Goal: Task Accomplishment & Management: Complete application form

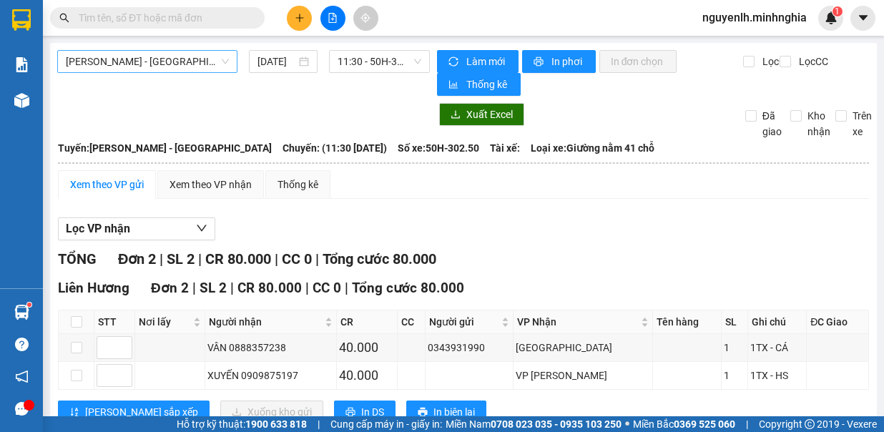
click at [171, 67] on span "[PERSON_NAME] - [GEOGRAPHIC_DATA]" at bounding box center [147, 61] width 163 height 21
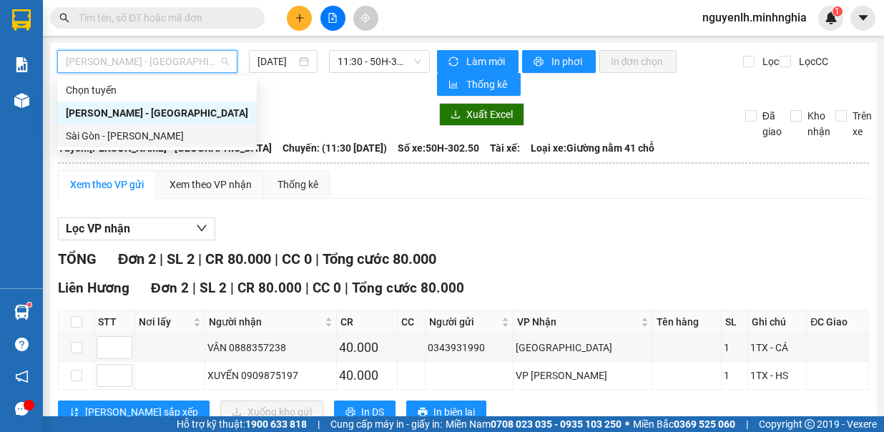
click at [190, 147] on div "Sài Gòn - [PERSON_NAME]" at bounding box center [157, 136] width 200 height 23
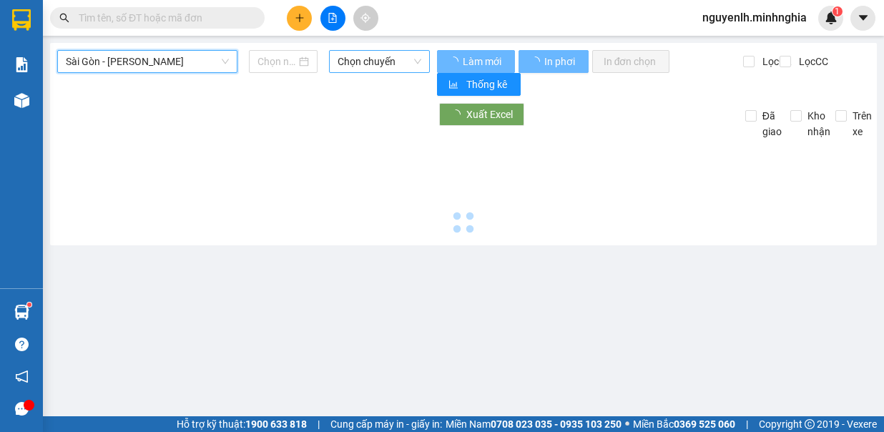
click at [366, 58] on span "Chọn chuyến" at bounding box center [380, 61] width 84 height 21
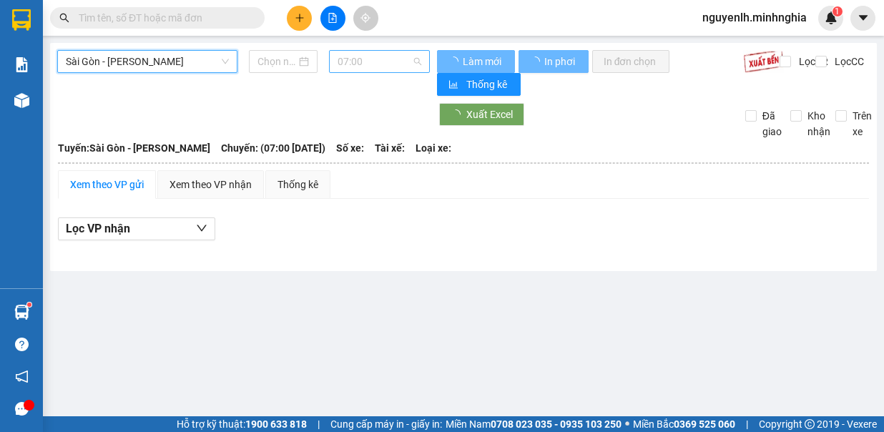
type input "[DATE]"
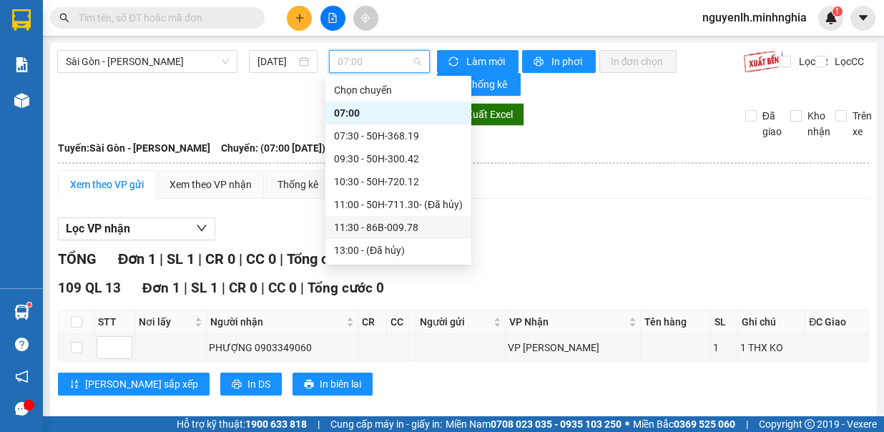
scroll to position [143, 0]
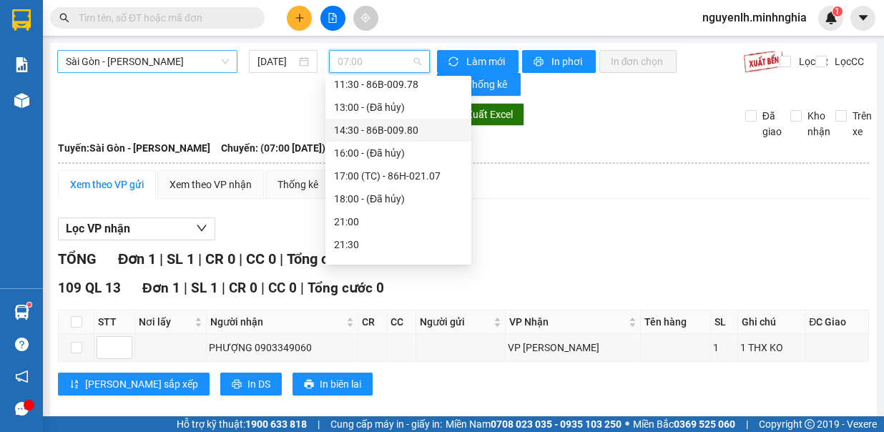
click at [180, 52] on span "Sài Gòn - [PERSON_NAME]" at bounding box center [147, 61] width 163 height 21
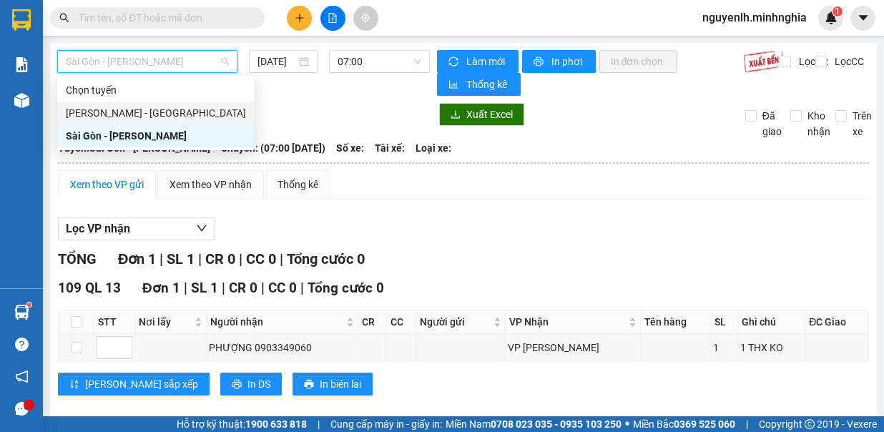
click at [189, 111] on div "[PERSON_NAME] - [GEOGRAPHIC_DATA]" at bounding box center [156, 113] width 180 height 16
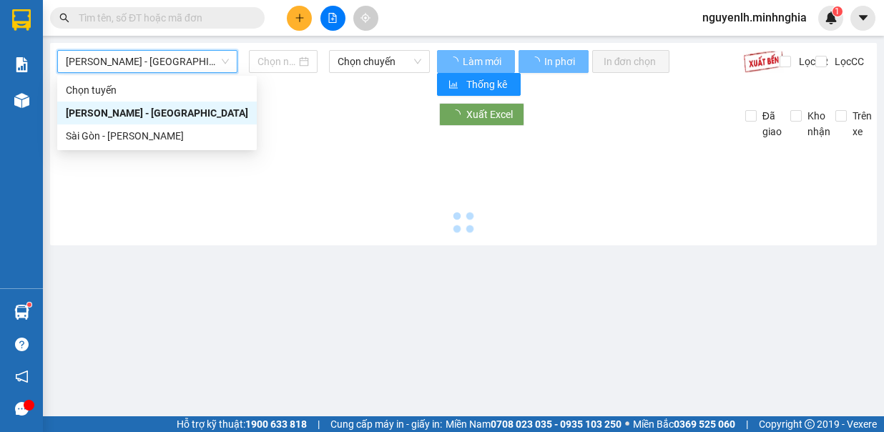
type input "[DATE]"
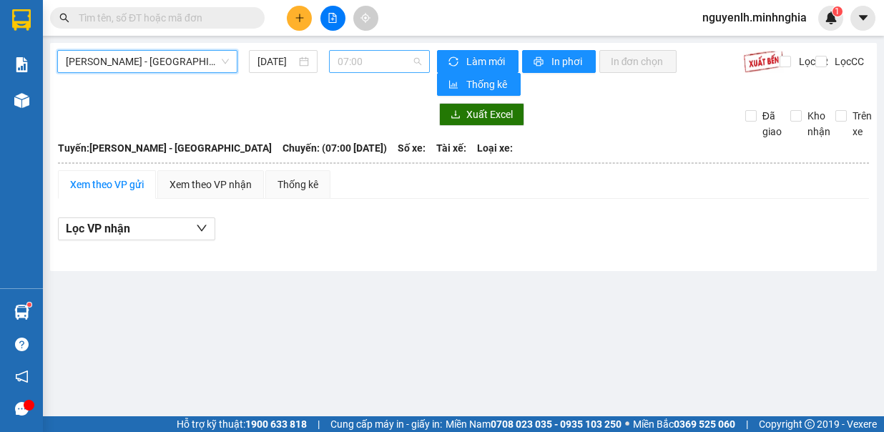
click at [359, 54] on span "07:00" at bounding box center [380, 61] width 84 height 21
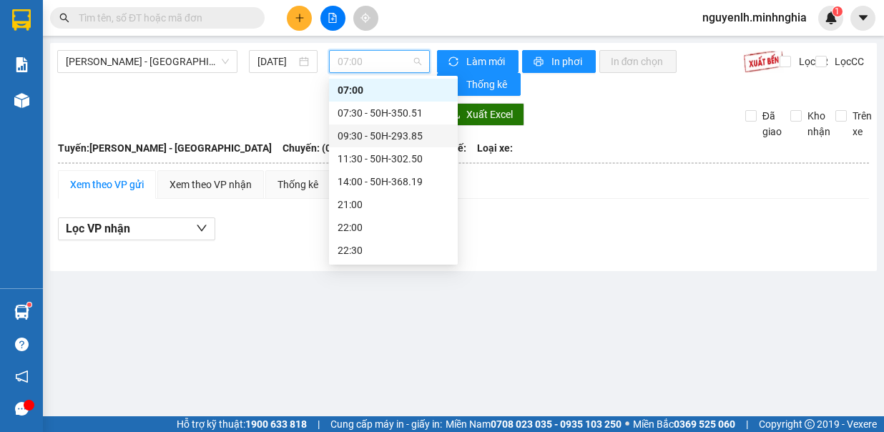
scroll to position [114, 0]
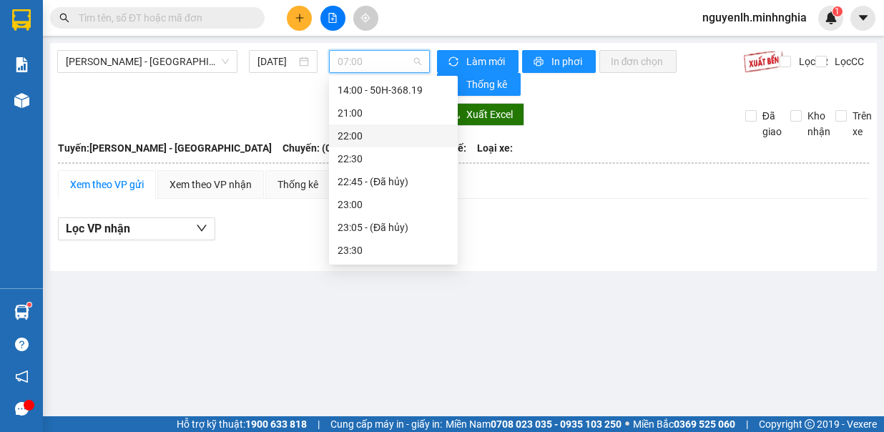
click at [300, 17] on icon "plus" at bounding box center [300, 17] width 8 height 1
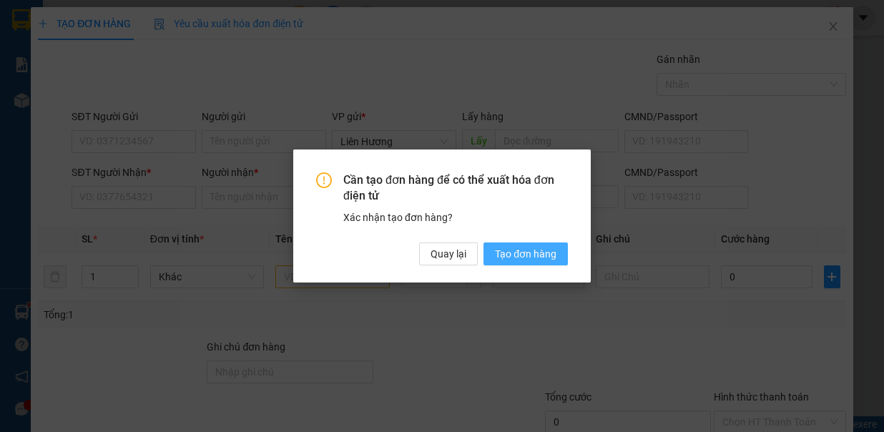
click at [509, 249] on span "Tạo đơn hàng" at bounding box center [526, 254] width 62 height 16
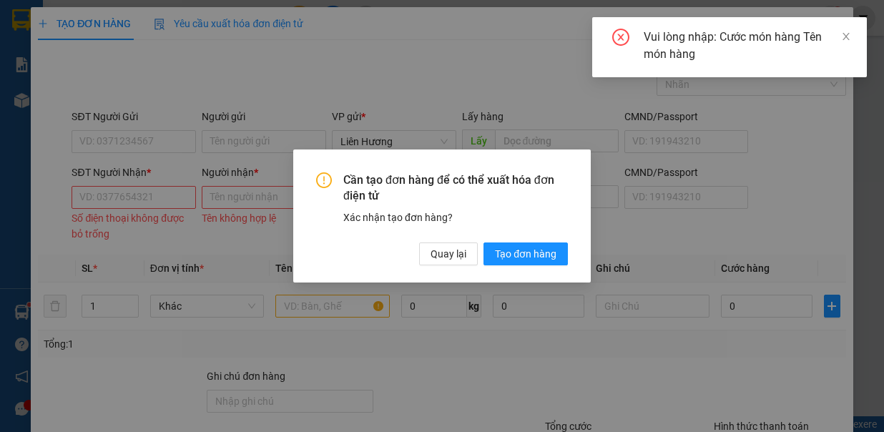
click at [147, 197] on div "Cần tạo đơn hàng để có thể xuất hóa đơn điện tử Xác nhận tạo đơn hàng? Quay lại…" at bounding box center [442, 216] width 884 height 432
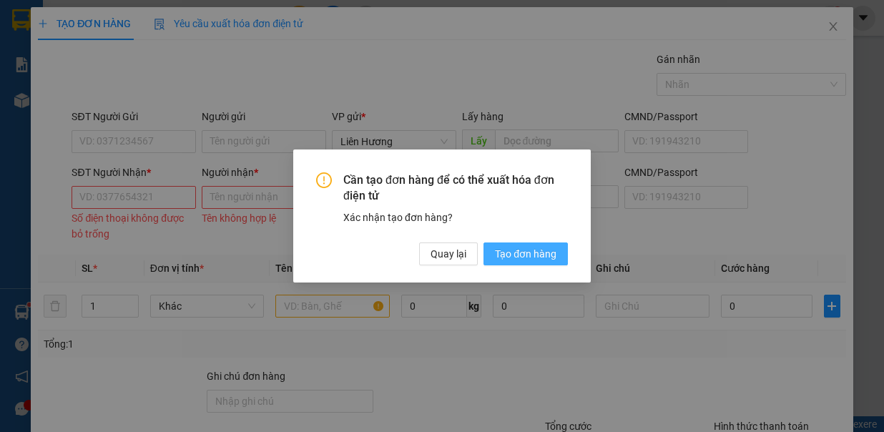
click at [537, 255] on span "Tạo đơn hàng" at bounding box center [526, 254] width 62 height 16
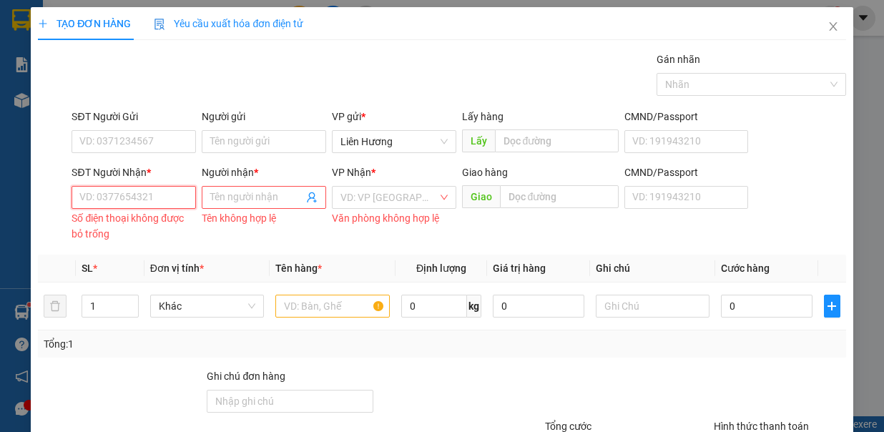
click at [137, 195] on input "SĐT Người Nhận *" at bounding box center [134, 197] width 125 height 23
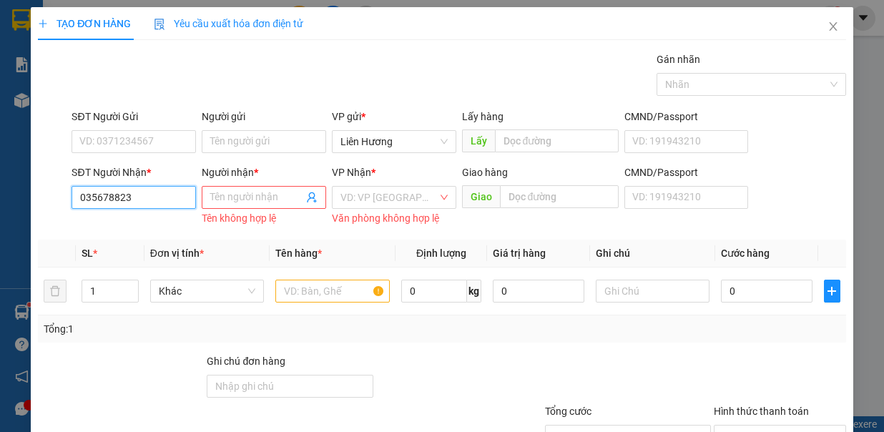
type input "0356788237"
click at [145, 218] on div "0356788237 - THIỆN" at bounding box center [132, 224] width 122 height 23
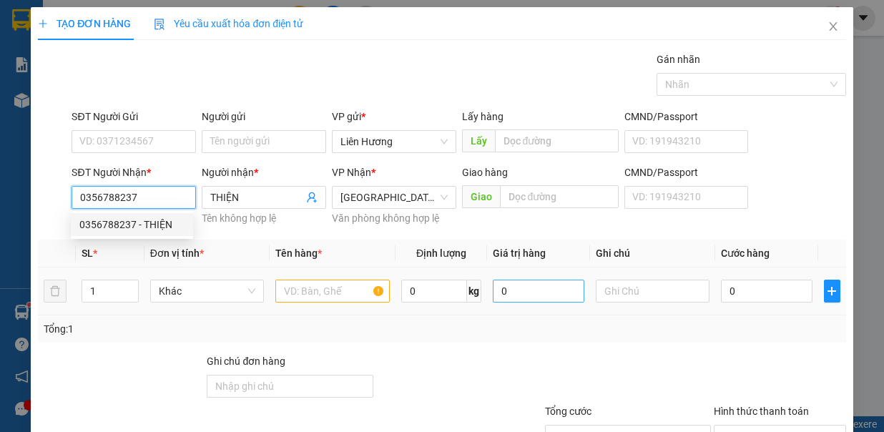
type input "THIỆN"
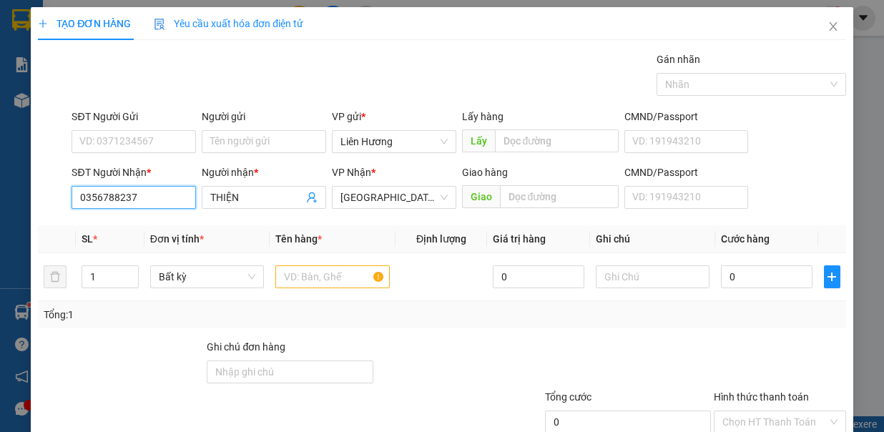
scroll to position [95, 0]
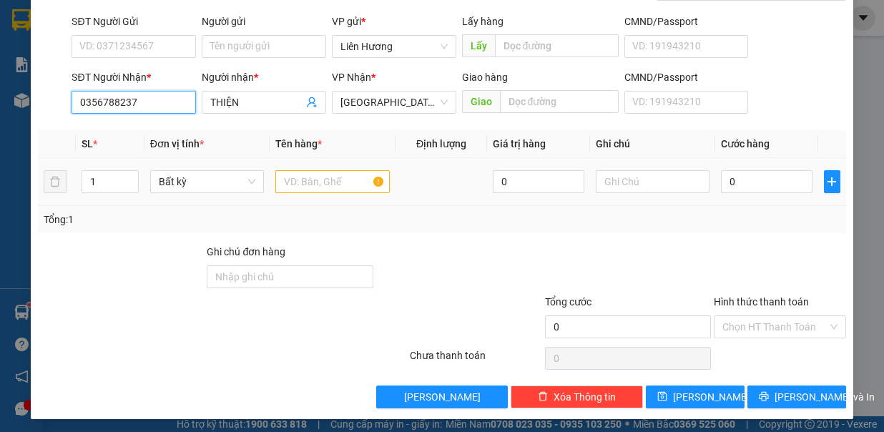
type input "0356788237"
click at [338, 172] on input "text" at bounding box center [332, 181] width 114 height 23
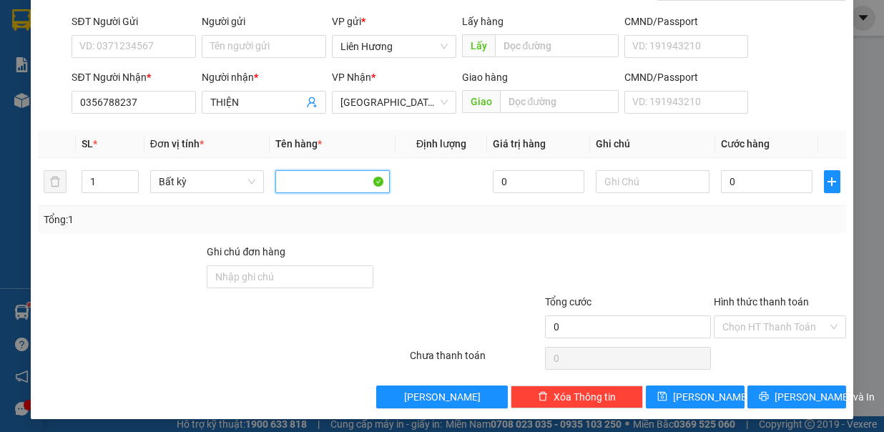
scroll to position [0, 0]
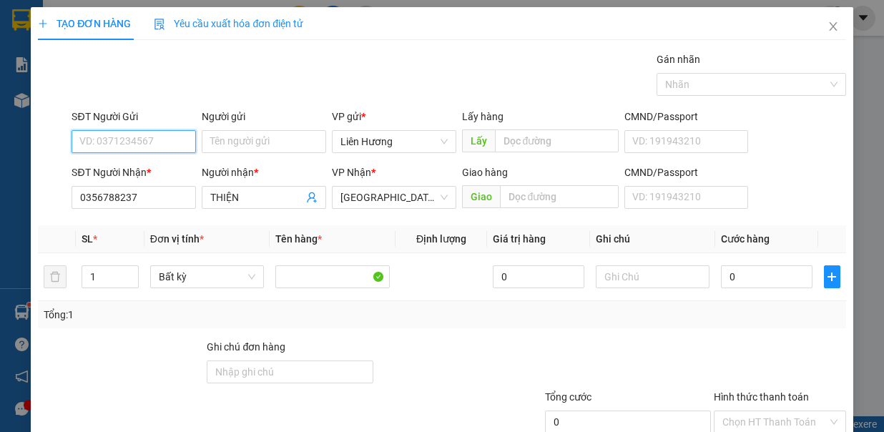
click at [157, 149] on input "SĐT Người Gửi" at bounding box center [134, 141] width 125 height 23
click at [134, 170] on div "0386588590" at bounding box center [131, 169] width 105 height 16
type input "0386588590"
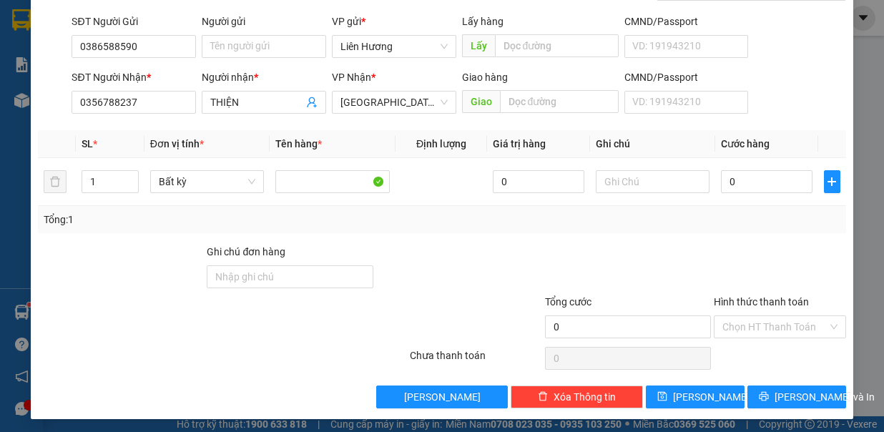
click at [643, 281] on div at bounding box center [628, 269] width 169 height 50
click at [615, 177] on input "text" at bounding box center [653, 181] width 114 height 23
type input "1 TH XỐP - ĐỒ ĂN"
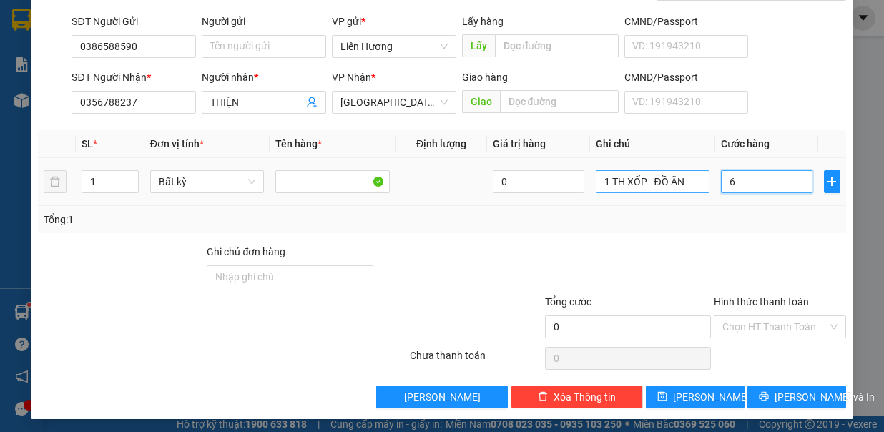
type input "60"
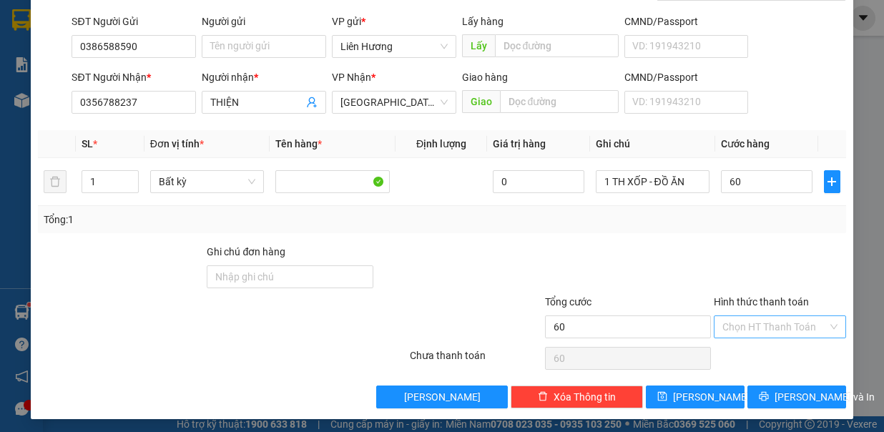
click at [750, 316] on input "Hình thức thanh toán" at bounding box center [775, 326] width 105 height 21
type input "60.000"
click at [753, 324] on input "Hình thức thanh toán" at bounding box center [775, 326] width 105 height 21
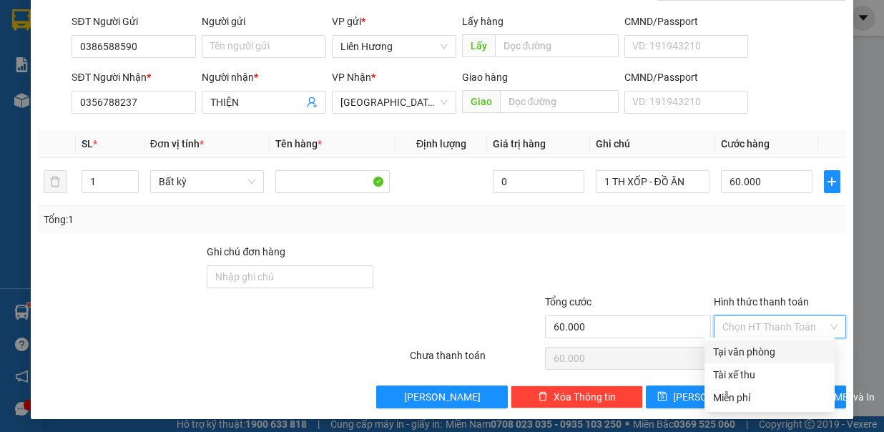
click at [757, 360] on div "Tại văn phòng" at bounding box center [770, 352] width 130 height 23
type input "0"
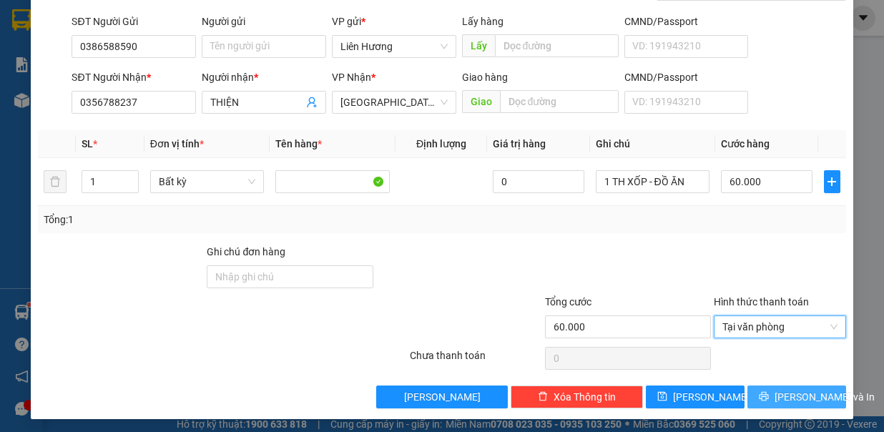
click at [777, 399] on span "[PERSON_NAME] và In" at bounding box center [825, 397] width 100 height 16
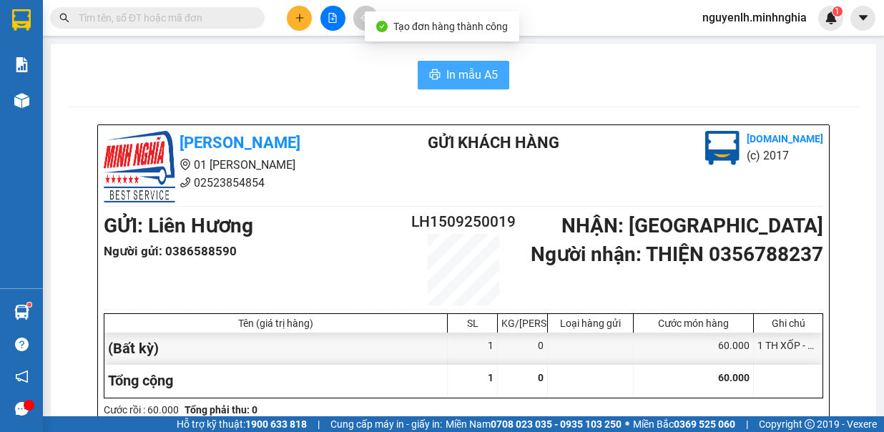
click at [464, 66] on span "In mẫu A5" at bounding box center [473, 75] width 52 height 18
